Goal: Task Accomplishment & Management: Manage account settings

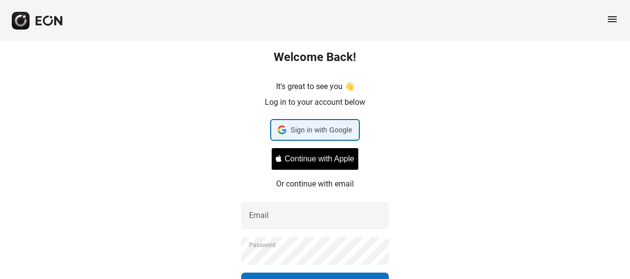
click at [310, 128] on span "Sign in with Google" at bounding box center [321, 130] width 62 height 12
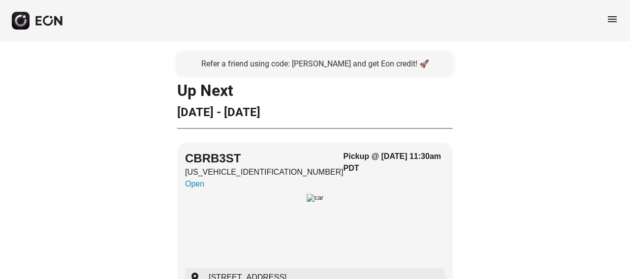
click at [610, 18] on span "menu" at bounding box center [612, 19] width 12 height 12
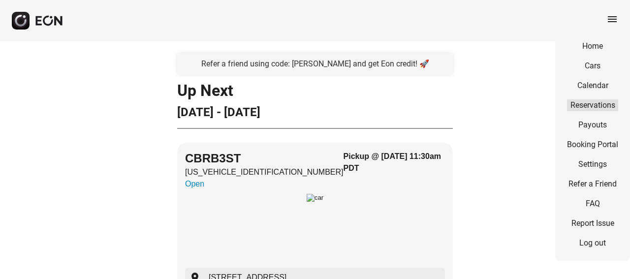
click at [596, 103] on link "Reservations" at bounding box center [592, 105] width 51 height 12
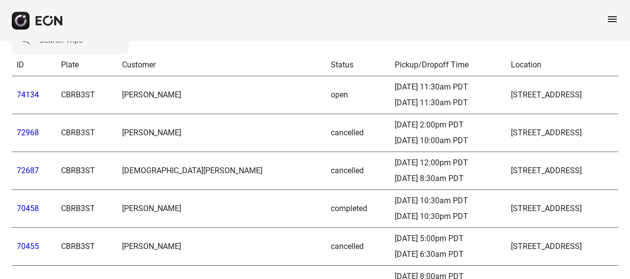
scroll to position [49, 0]
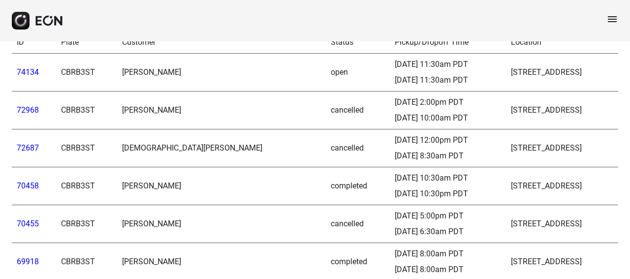
click at [28, 189] on link "70458" at bounding box center [28, 185] width 22 height 9
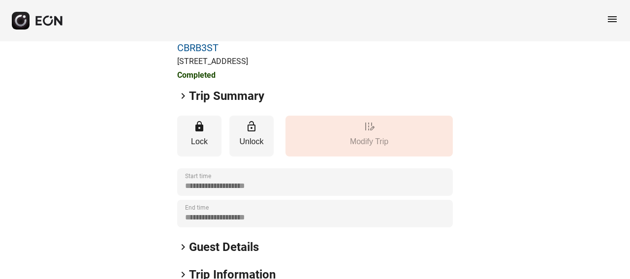
scroll to position [98, 0]
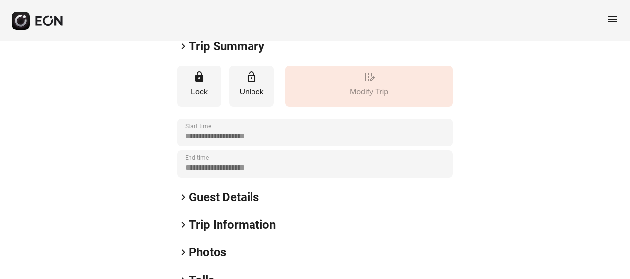
click at [187, 255] on span "keyboard_arrow_right" at bounding box center [183, 253] width 12 height 12
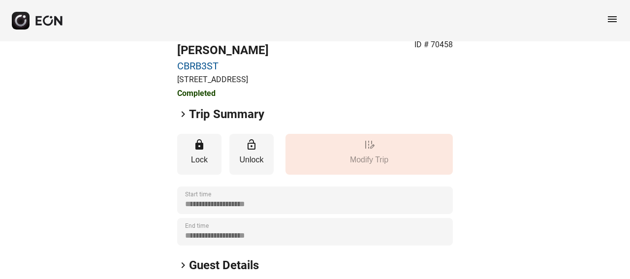
scroll to position [0, 0]
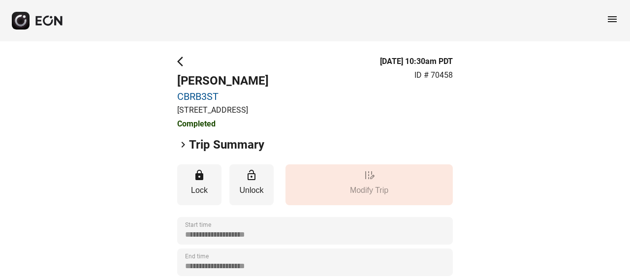
click at [179, 58] on span "arrow_back_ios" at bounding box center [183, 62] width 12 height 12
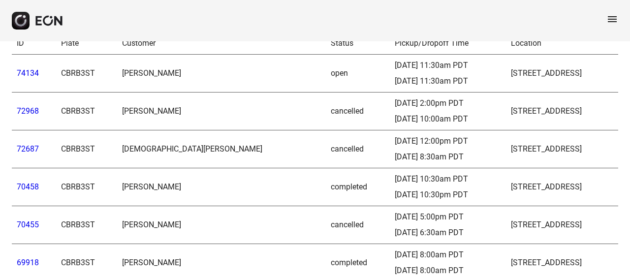
scroll to position [49, 0]
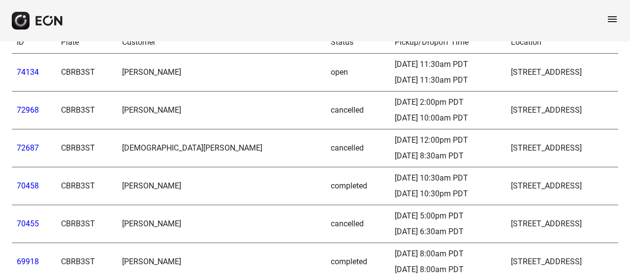
click at [21, 225] on link "70455" at bounding box center [28, 223] width 22 height 9
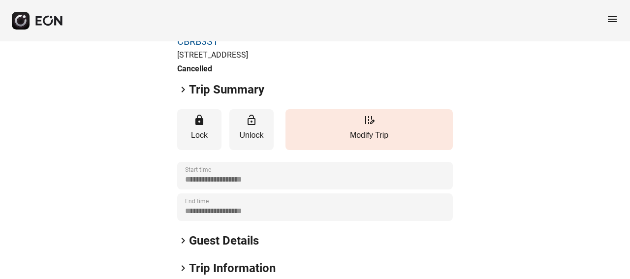
scroll to position [148, 0]
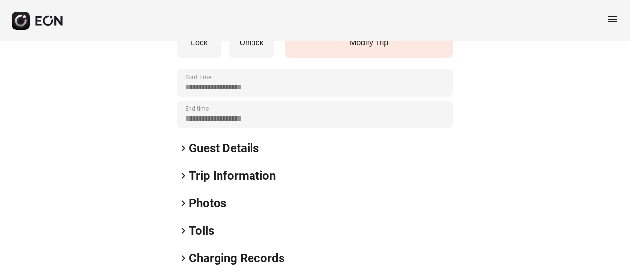
click at [191, 200] on h2 "Photos" at bounding box center [207, 203] width 37 height 16
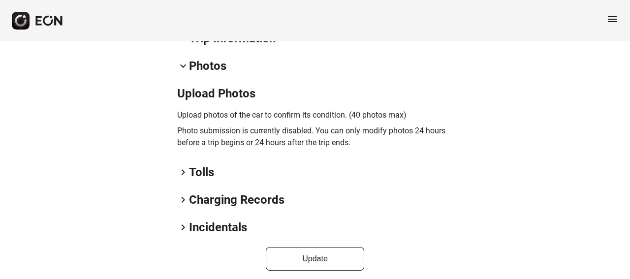
scroll to position [290, 0]
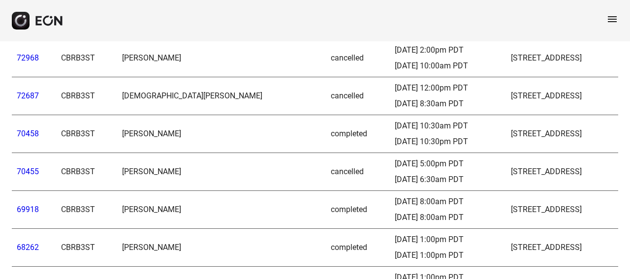
scroll to position [148, 0]
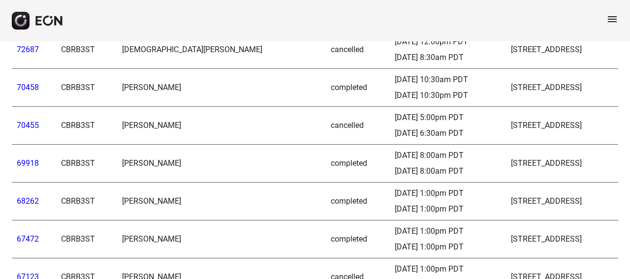
click at [20, 161] on link "69918" at bounding box center [28, 163] width 22 height 9
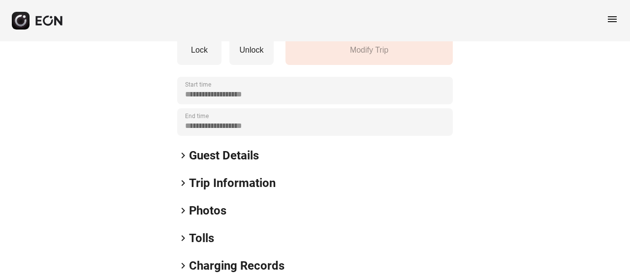
scroll to position [148, 0]
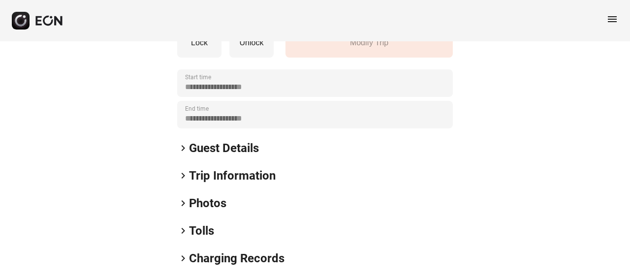
click at [214, 201] on h2 "Photos" at bounding box center [207, 203] width 37 height 16
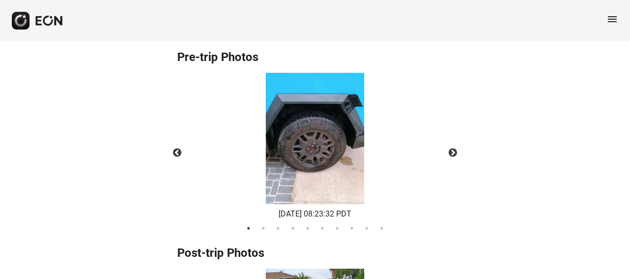
scroll to position [394, 0]
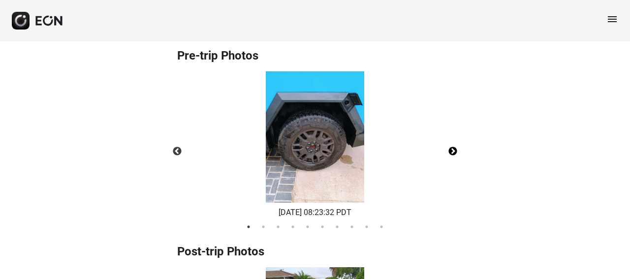
click at [453, 148] on button "Next" at bounding box center [453, 151] width 34 height 34
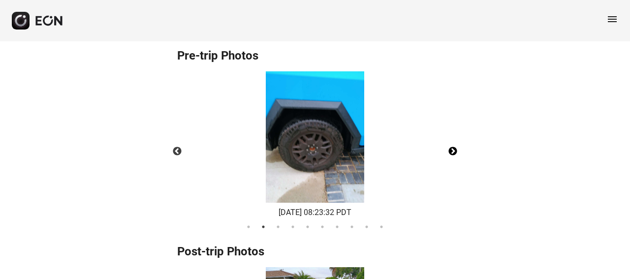
click at [453, 148] on button "Next" at bounding box center [453, 151] width 34 height 34
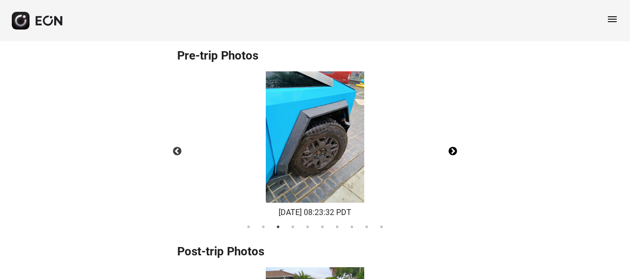
click at [453, 148] on button "Next" at bounding box center [453, 151] width 34 height 34
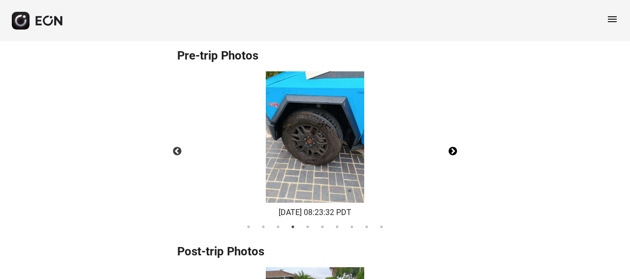
click at [453, 148] on button "Next" at bounding box center [453, 151] width 34 height 34
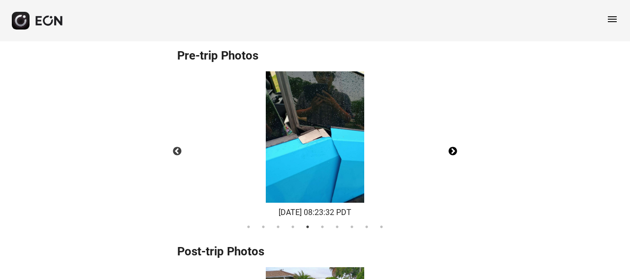
click at [454, 148] on button "Next" at bounding box center [453, 151] width 34 height 34
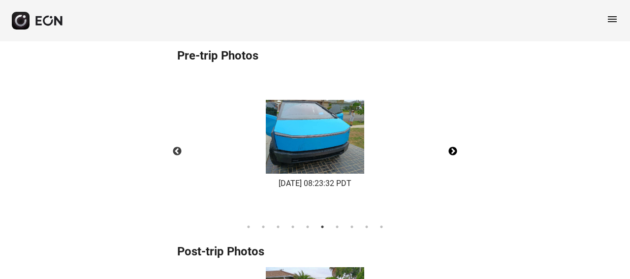
click at [454, 148] on button "Next" at bounding box center [453, 151] width 34 height 34
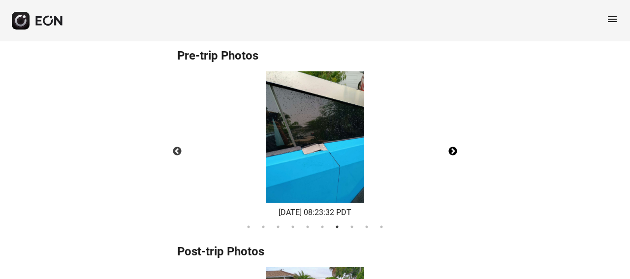
click at [454, 148] on button "Next" at bounding box center [453, 151] width 34 height 34
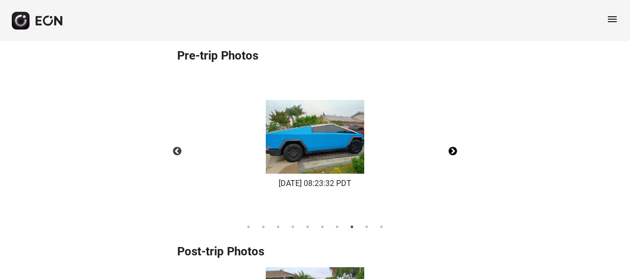
click at [454, 148] on button "Next" at bounding box center [453, 151] width 34 height 34
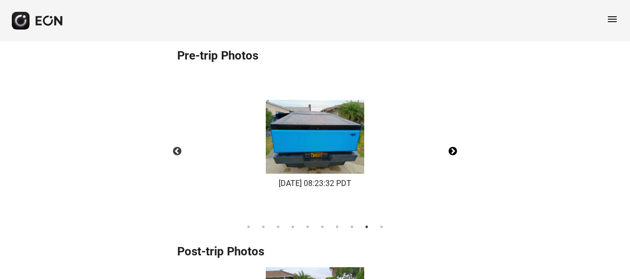
click at [454, 148] on button "Next" at bounding box center [453, 151] width 34 height 34
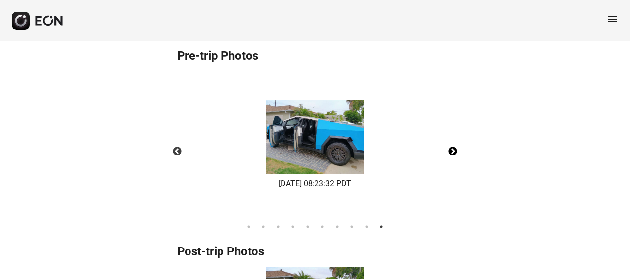
click at [454, 148] on button "Next" at bounding box center [453, 151] width 34 height 34
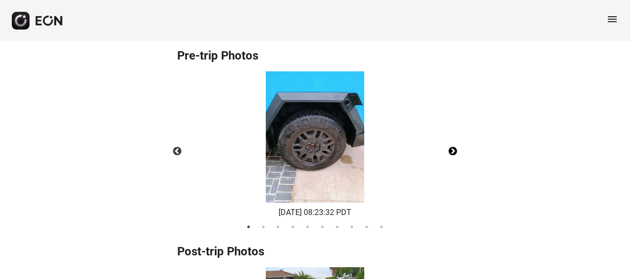
click at [454, 148] on button "Next" at bounding box center [453, 151] width 34 height 34
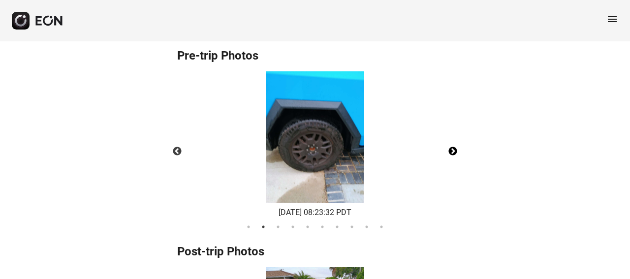
click at [454, 148] on button "Next" at bounding box center [453, 151] width 34 height 34
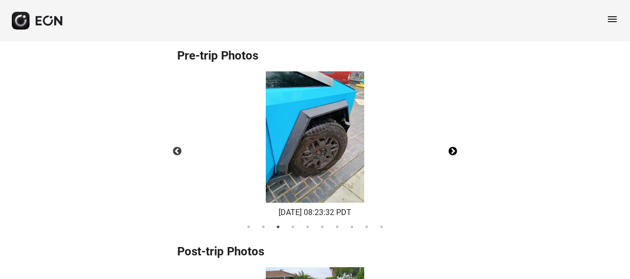
click at [454, 148] on button "Next" at bounding box center [453, 151] width 34 height 34
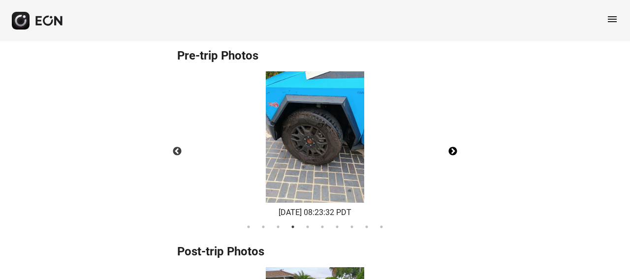
click at [454, 148] on button "Next" at bounding box center [453, 151] width 34 height 34
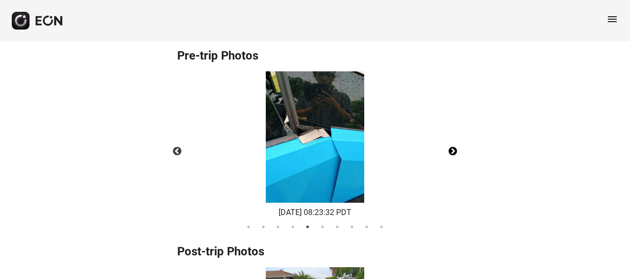
click at [454, 148] on button "Next" at bounding box center [453, 151] width 34 height 34
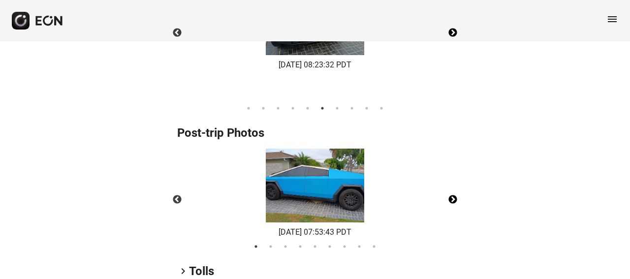
scroll to position [542, 0]
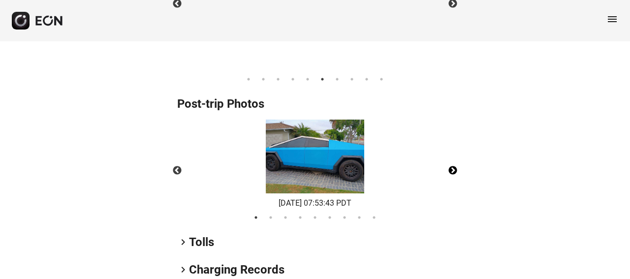
click at [455, 171] on button "Next" at bounding box center [453, 171] width 34 height 34
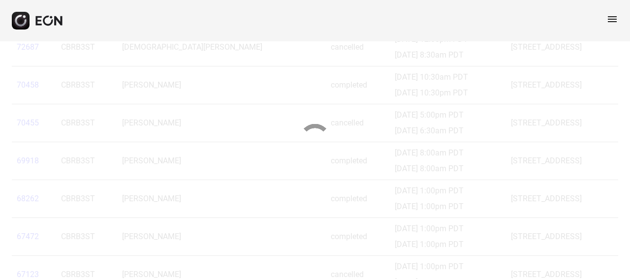
scroll to position [148, 0]
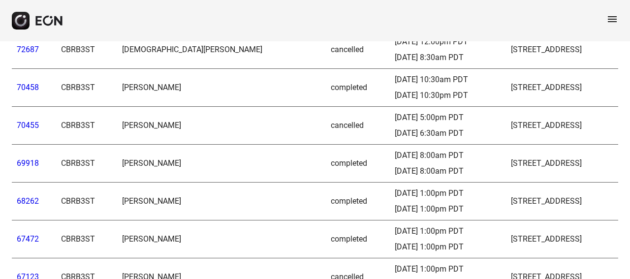
click at [24, 88] on link "70458" at bounding box center [28, 87] width 22 height 9
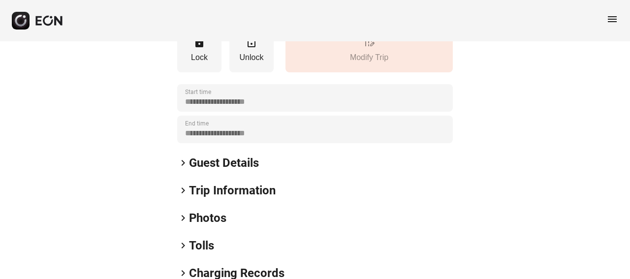
scroll to position [197, 0]
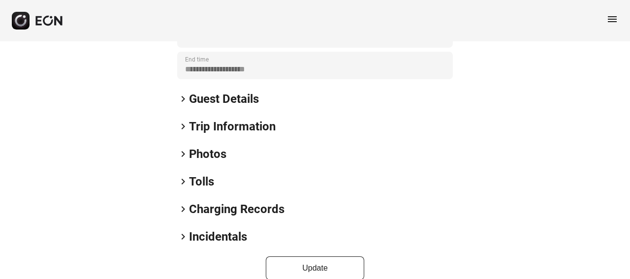
click at [185, 155] on span "keyboard_arrow_right" at bounding box center [183, 154] width 12 height 12
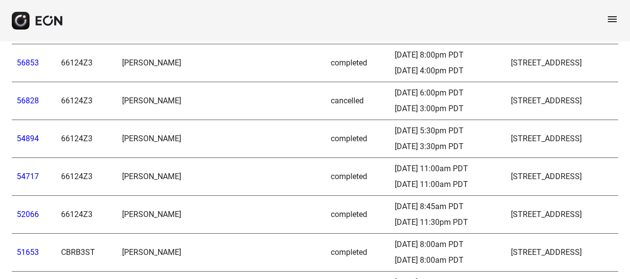
scroll to position [788, 0]
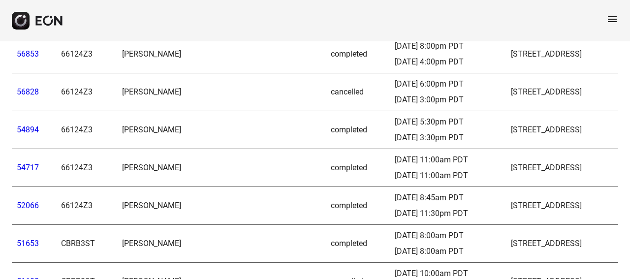
click at [30, 125] on link "54894" at bounding box center [28, 129] width 22 height 9
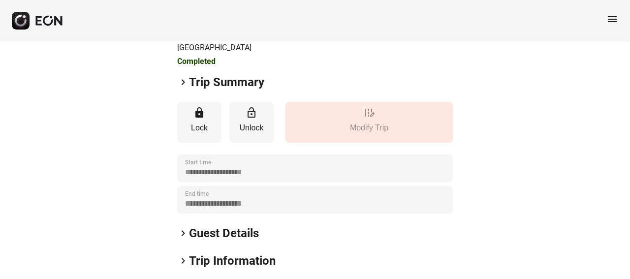
scroll to position [197, 0]
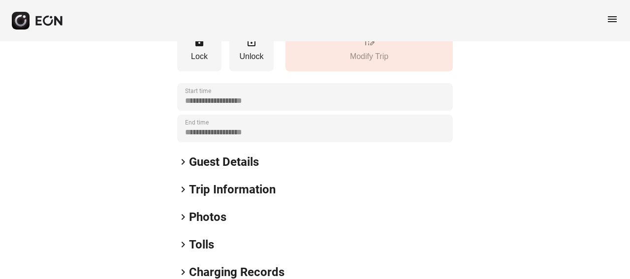
click at [192, 209] on h2 "Photos" at bounding box center [207, 217] width 37 height 16
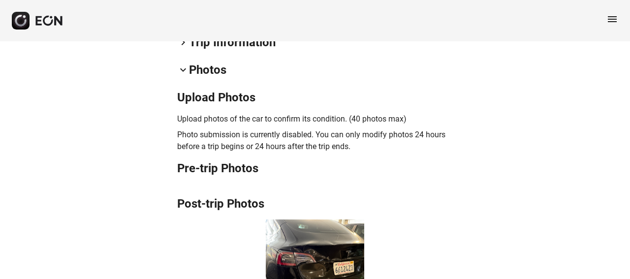
scroll to position [422, 0]
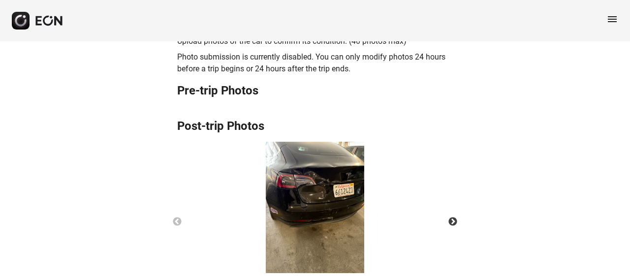
click at [307, 83] on div "Pre-trip Photos" at bounding box center [315, 95] width 276 height 24
click at [452, 205] on button "Next" at bounding box center [453, 222] width 34 height 34
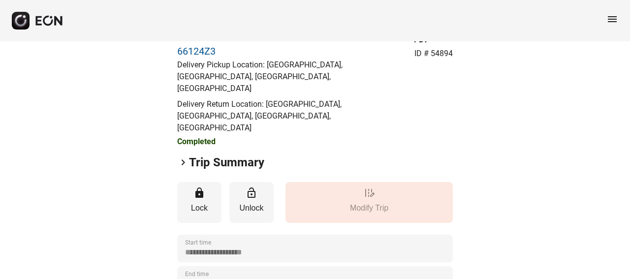
scroll to position [0, 0]
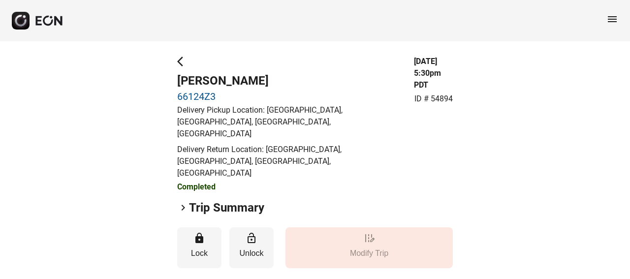
click at [612, 19] on span "menu" at bounding box center [612, 19] width 12 height 12
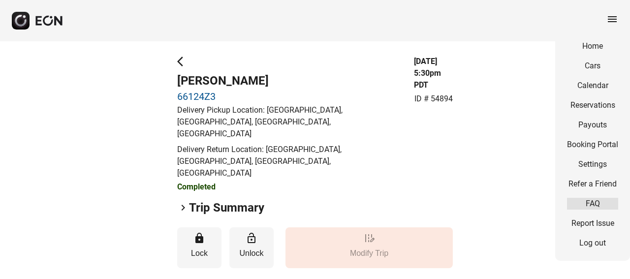
click at [591, 203] on link "FAQ" at bounding box center [592, 204] width 51 height 12
click at [181, 61] on span "arrow_back_ios" at bounding box center [183, 62] width 12 height 12
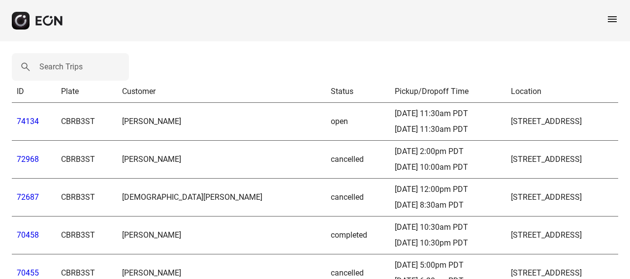
click at [22, 231] on link "70458" at bounding box center [28, 234] width 22 height 9
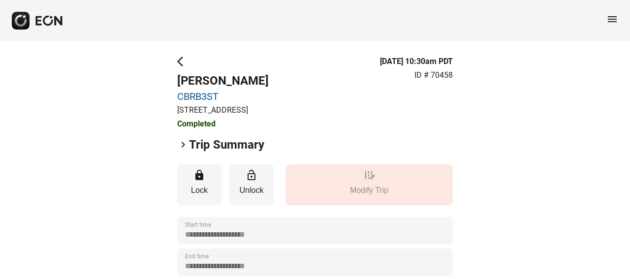
click at [183, 145] on span "keyboard_arrow_right" at bounding box center [183, 145] width 12 height 12
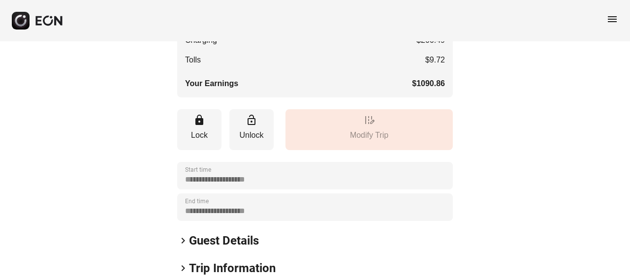
scroll to position [295, 0]
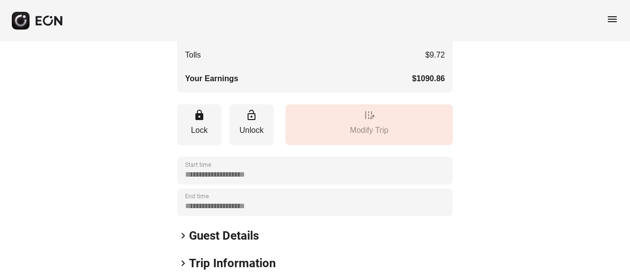
click at [182, 231] on span "keyboard_arrow_right" at bounding box center [183, 236] width 12 height 12
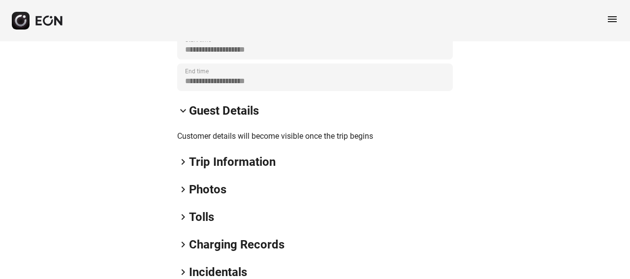
scroll to position [443, 0]
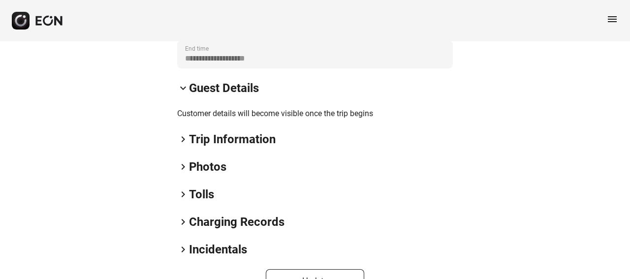
click at [186, 138] on span "keyboard_arrow_right" at bounding box center [183, 139] width 12 height 12
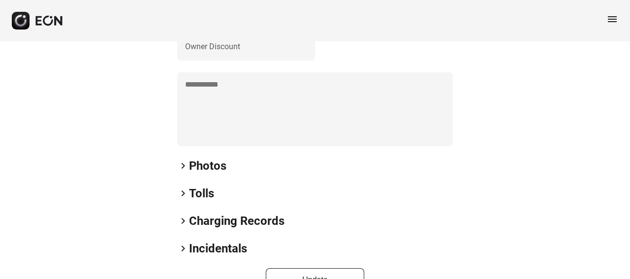
scroll to position [635, 0]
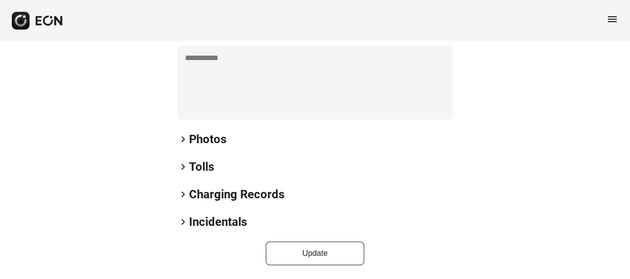
click at [185, 138] on span "keyboard_arrow_right" at bounding box center [183, 139] width 12 height 12
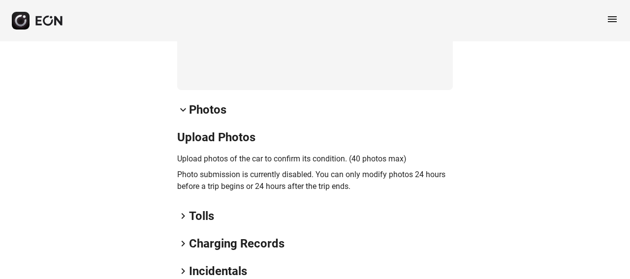
scroll to position [714, 0]
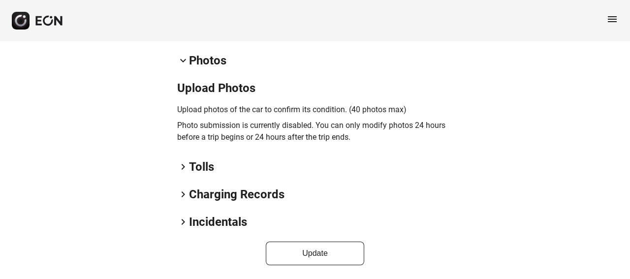
click at [182, 167] on span "keyboard_arrow_right" at bounding box center [183, 167] width 12 height 12
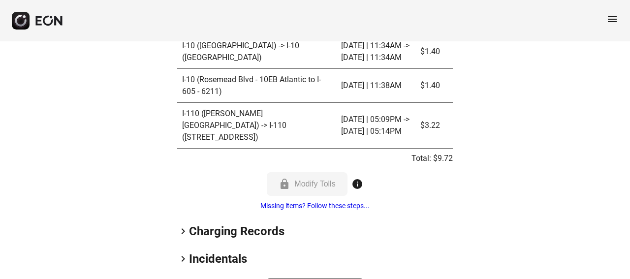
scroll to position [934, 0]
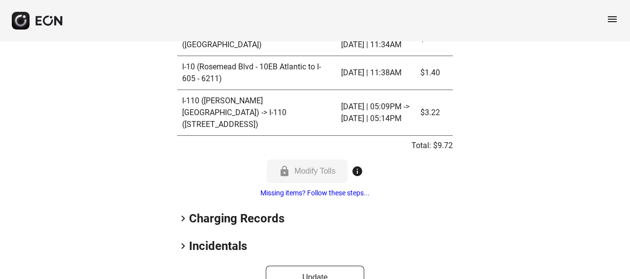
click at [182, 213] on span "keyboard_arrow_right" at bounding box center [183, 219] width 12 height 12
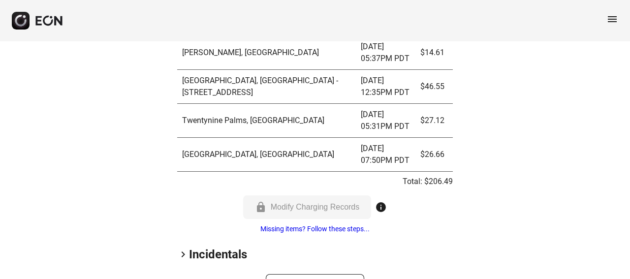
scroll to position [1302, 0]
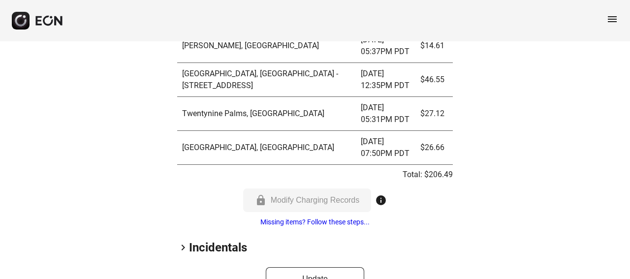
click at [183, 242] on span "keyboard_arrow_right" at bounding box center [183, 248] width 12 height 12
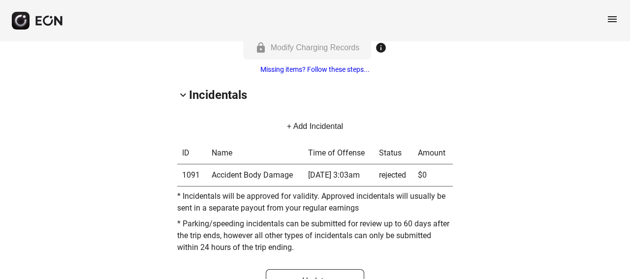
scroll to position [1456, 0]
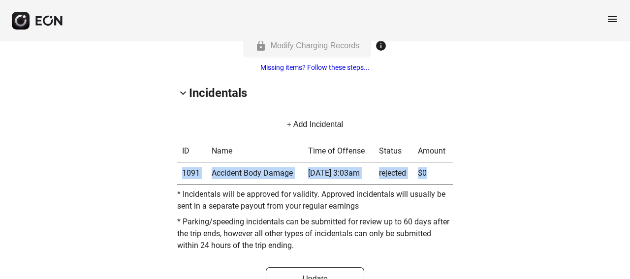
drag, startPoint x: 438, startPoint y: 145, endPoint x: 182, endPoint y: 149, distance: 256.5
click at [182, 162] on tr "1091 Accident Body Damage [DATE] 3:03am rejected $0" at bounding box center [315, 173] width 276 height 22
copy tr "1091 Accident Body Damage [DATE] 3:03am rejected $0"
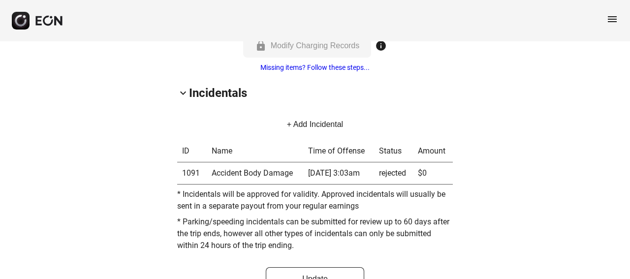
click at [307, 189] on p "* Incidentals will be approved for validity. Approved incidentals will usually …" at bounding box center [315, 201] width 276 height 24
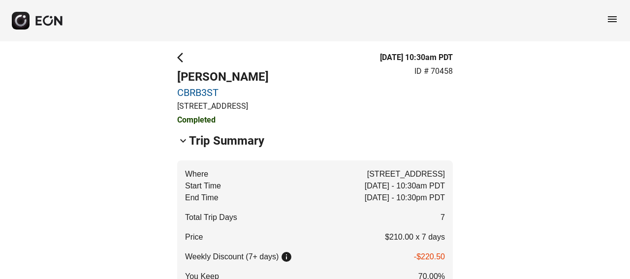
scroll to position [0, 0]
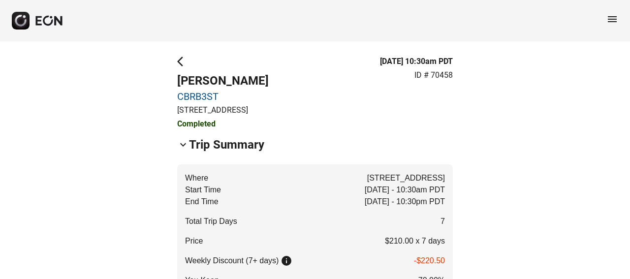
click at [180, 65] on span "arrow_back_ios" at bounding box center [183, 62] width 12 height 12
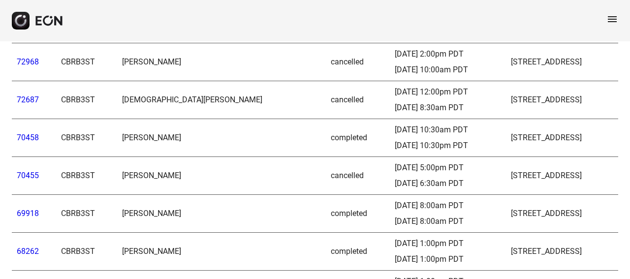
scroll to position [98, 0]
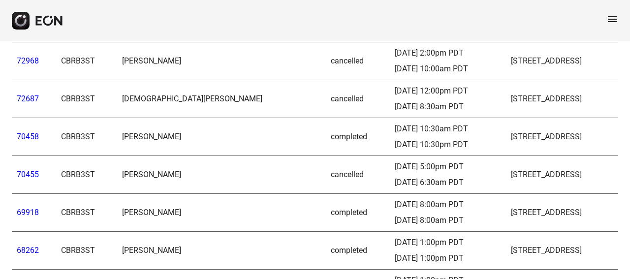
click at [27, 213] on link "69918" at bounding box center [28, 212] width 22 height 9
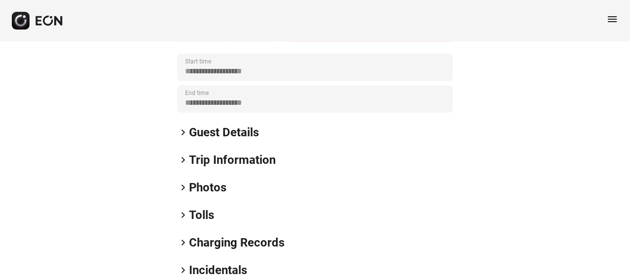
scroll to position [197, 0]
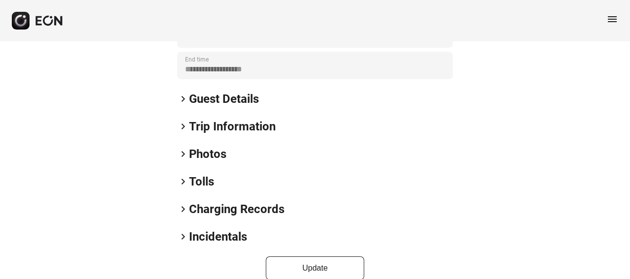
click at [202, 150] on h2 "Photos" at bounding box center [207, 154] width 37 height 16
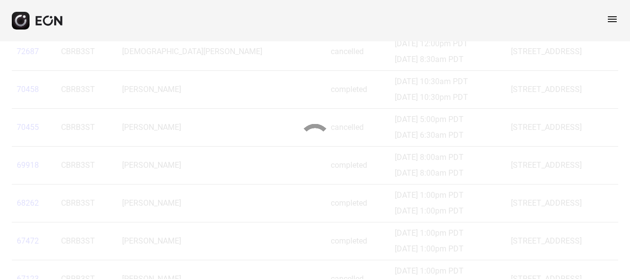
scroll to position [148, 0]
